Goal: Information Seeking & Learning: Learn about a topic

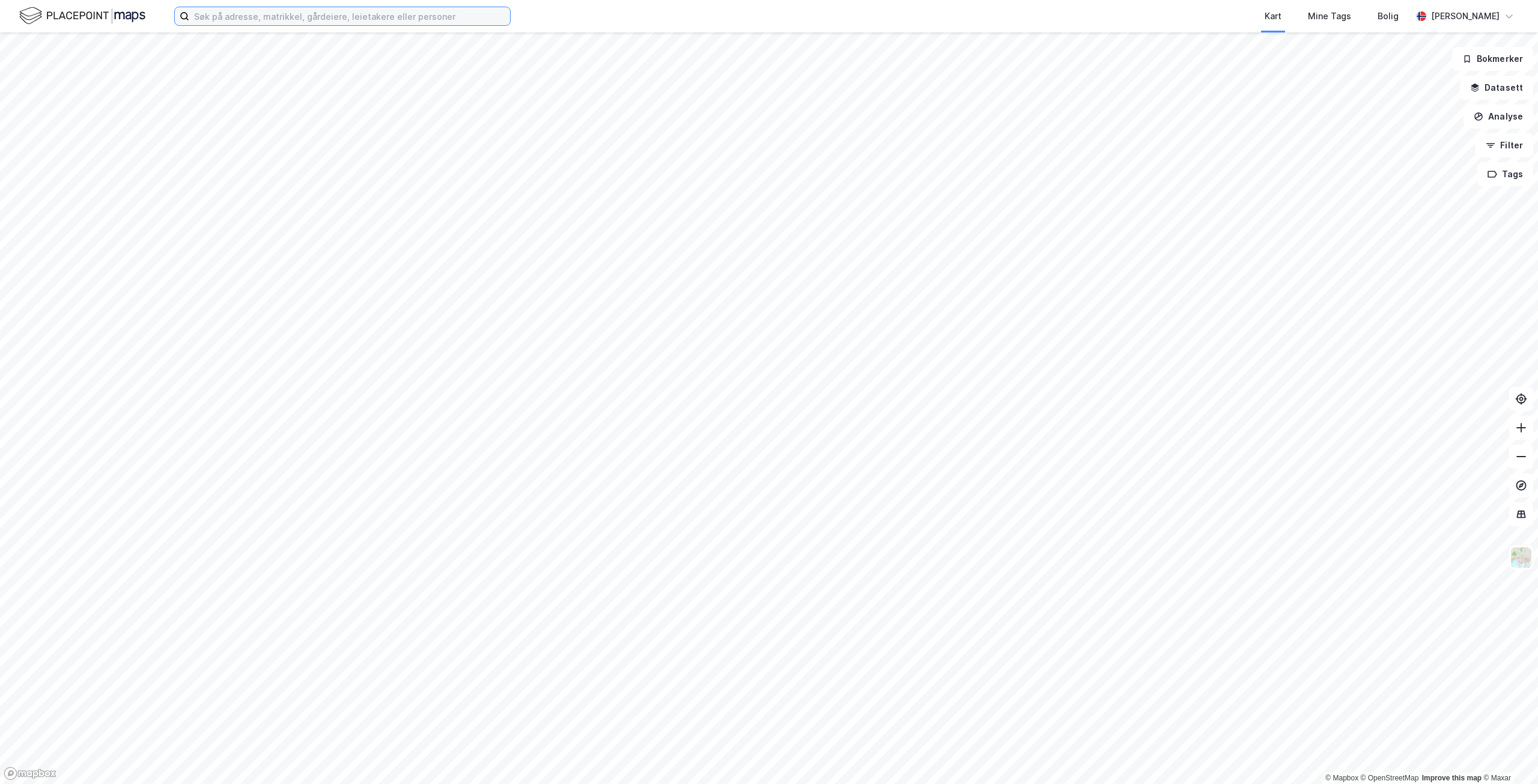
click at [281, 10] on input at bounding box center [350, 16] width 321 height 18
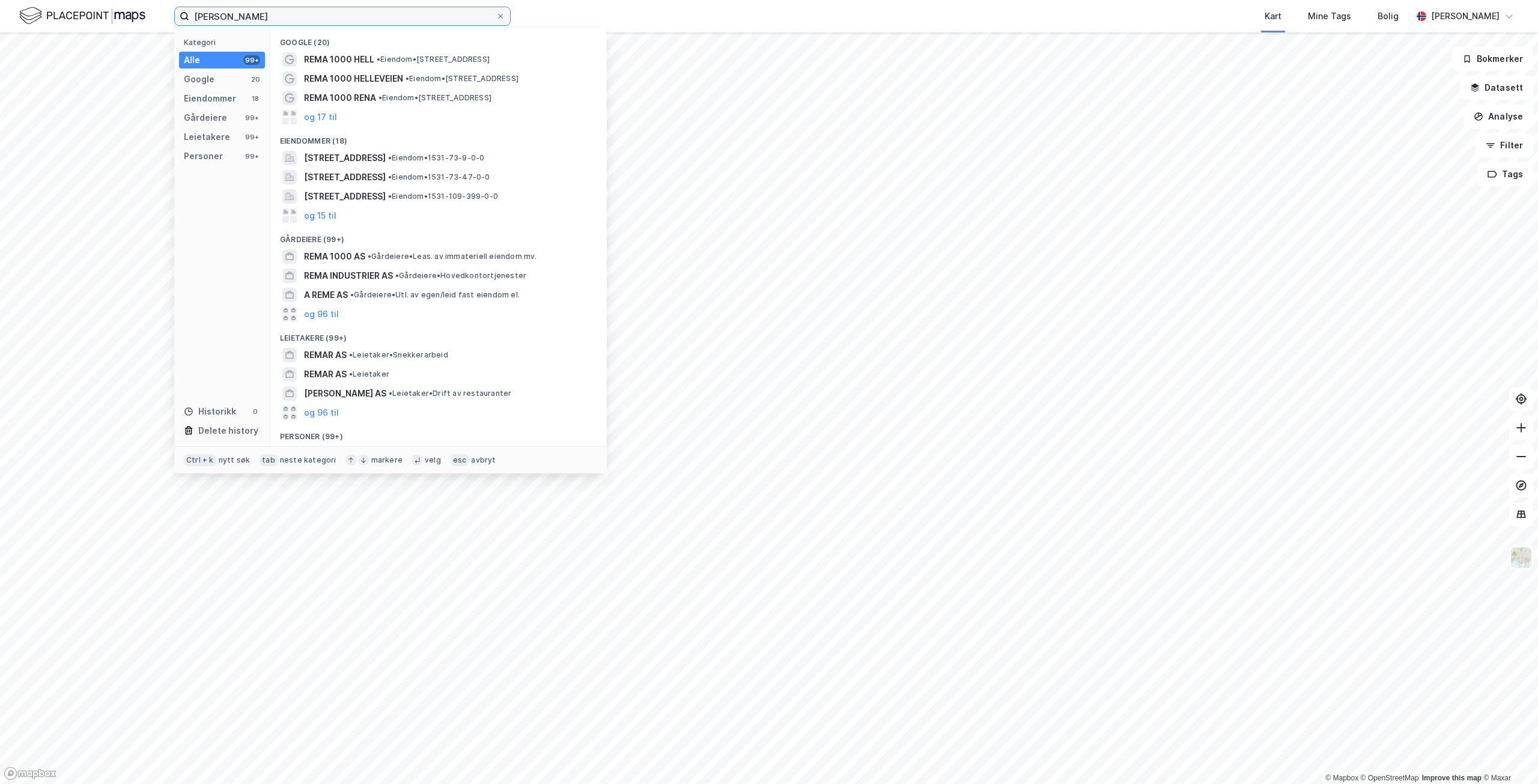
type input "[PERSON_NAME]"
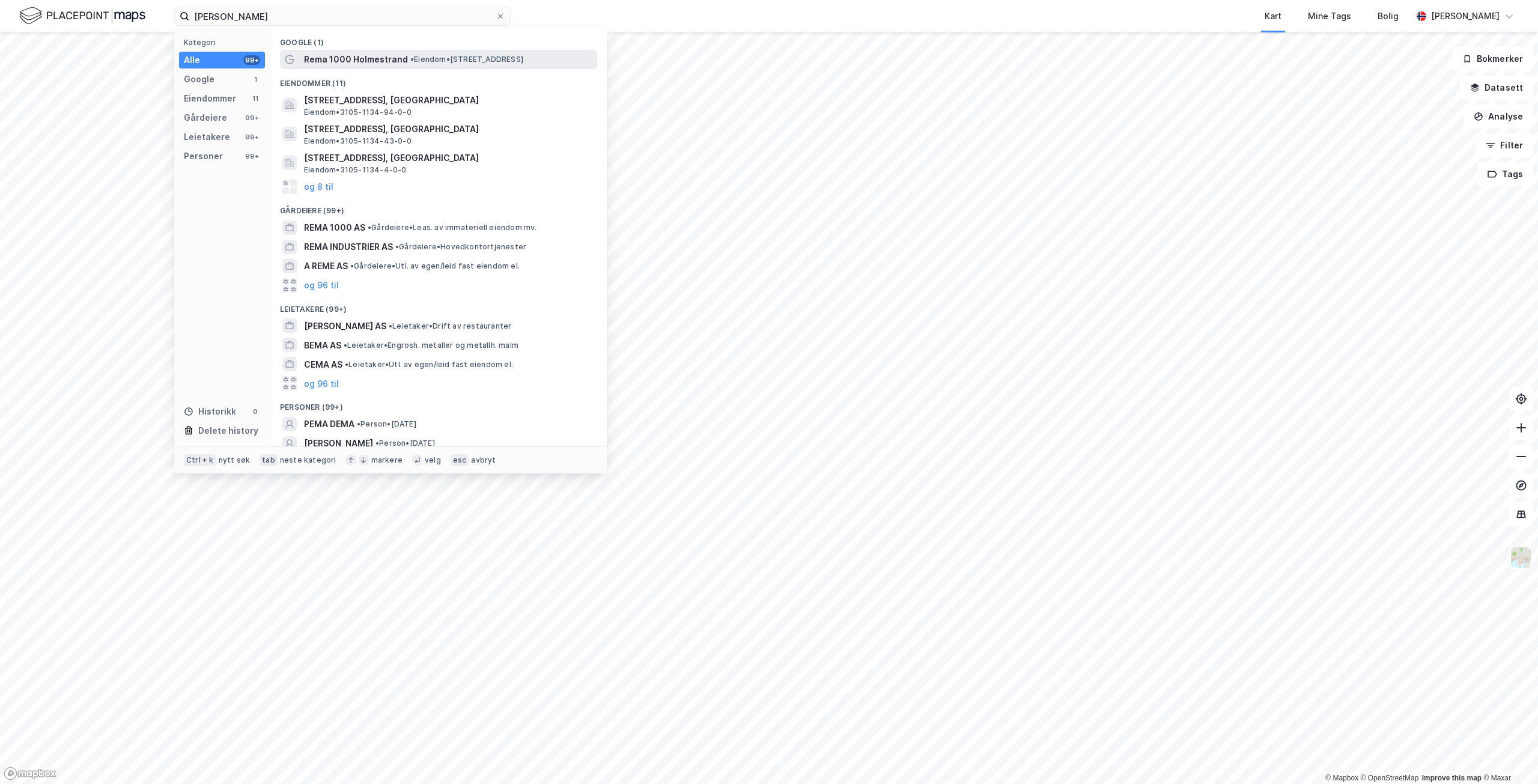
click at [341, 57] on span "Rema 1000 Holmestrand" at bounding box center [356, 59] width 104 height 14
